Goal: Navigation & Orientation: Find specific page/section

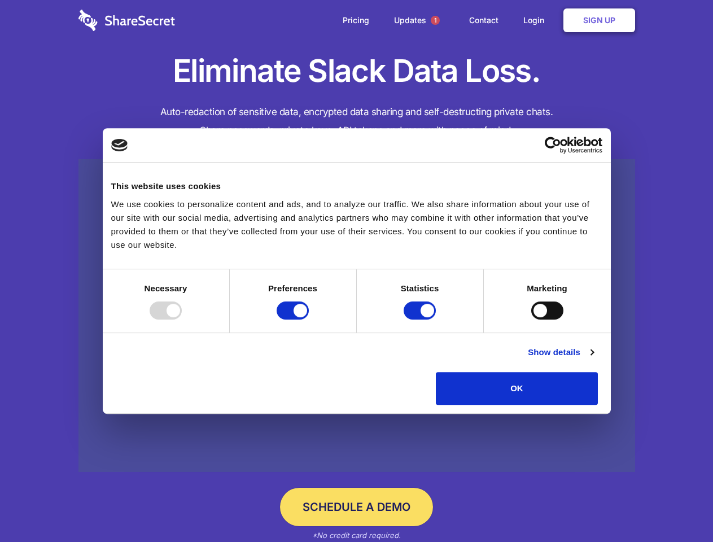
click at [182, 319] on div at bounding box center [166, 310] width 32 height 18
click at [309, 319] on input "Preferences" at bounding box center [293, 310] width 32 height 18
checkbox input "false"
click at [421, 319] on input "Statistics" at bounding box center [420, 310] width 32 height 18
checkbox input "false"
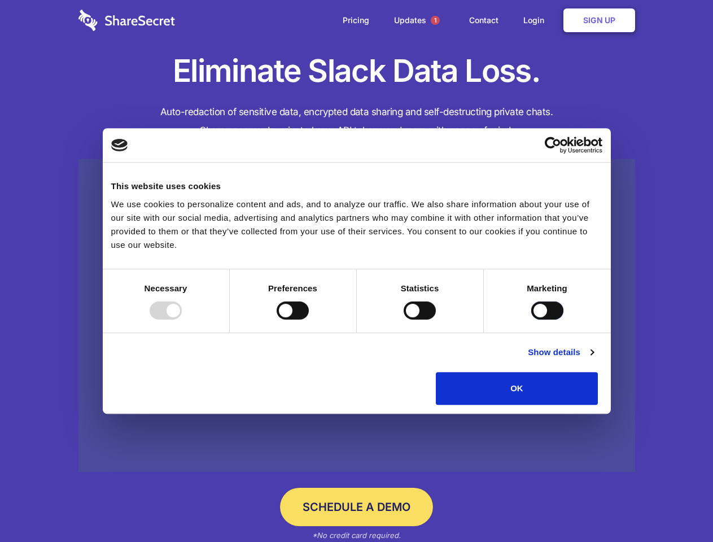
click at [531, 319] on input "Marketing" at bounding box center [547, 310] width 32 height 18
checkbox input "true"
click at [593, 359] on link "Show details" at bounding box center [560, 352] width 65 height 14
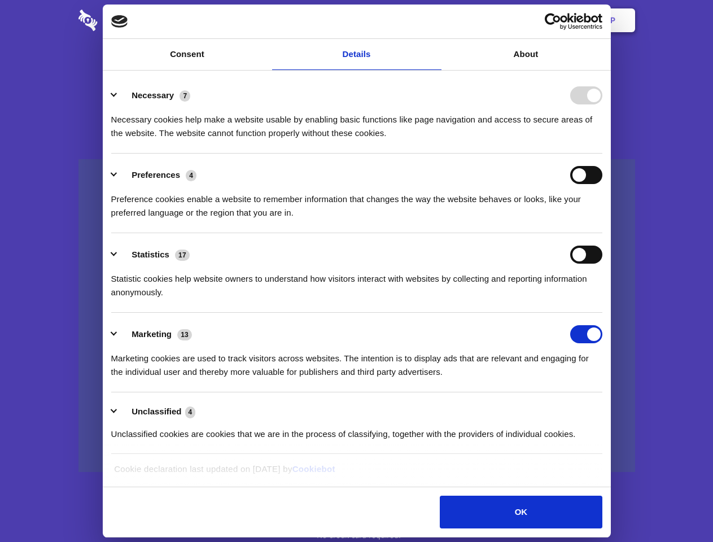
click at [602, 154] on li "Necessary 7 Necessary cookies help make a website usable by enabling basic func…" at bounding box center [356, 114] width 491 height 80
click at [435, 20] on span "1" at bounding box center [435, 20] width 9 height 9
